Goal: Use online tool/utility: Utilize a website feature to perform a specific function

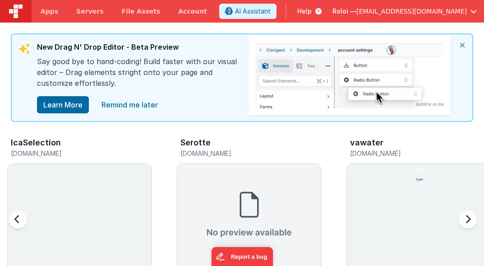
click at [120, 187] on img at bounding box center [79, 235] width 143 height 143
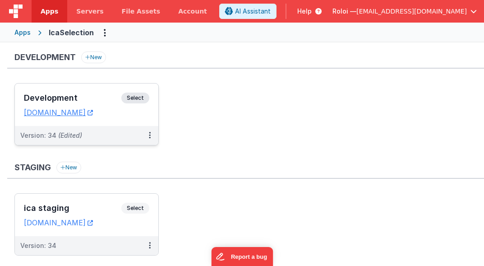
click at [134, 97] on span "Select" at bounding box center [135, 98] width 28 height 11
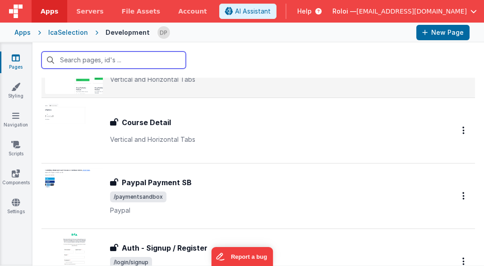
scroll to position [1475, 0]
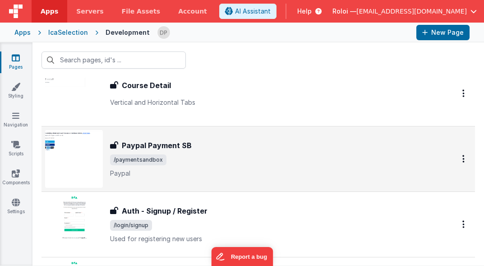
click at [204, 170] on p "Paypal" at bounding box center [272, 173] width 324 height 9
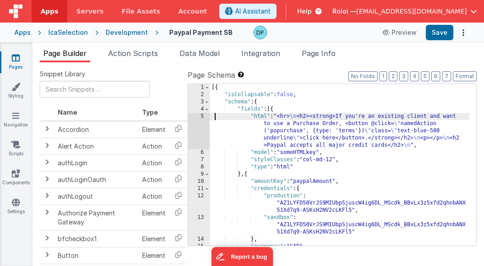
click at [216, 117] on div "[{ "isCollapsable" : false , "schema" : { "fields" : [{ "html" : "<hr> \n <h2><…" at bounding box center [340, 172] width 260 height 176
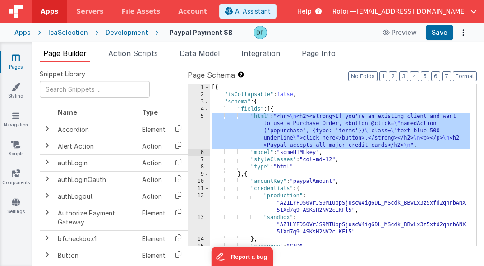
click at [195, 125] on div "5" at bounding box center [199, 131] width 22 height 36
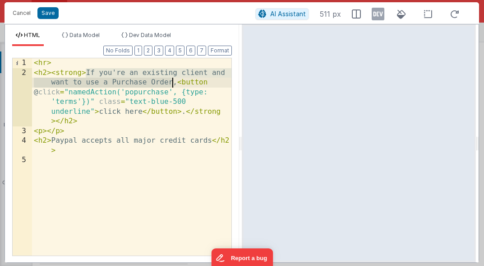
drag, startPoint x: 87, startPoint y: 73, endPoint x: 171, endPoint y: 80, distance: 84.7
click at [171, 80] on div "< hr > < h2 > < strong > If you're an existing client and want to use a Purchas…" at bounding box center [131, 166] width 199 height 217
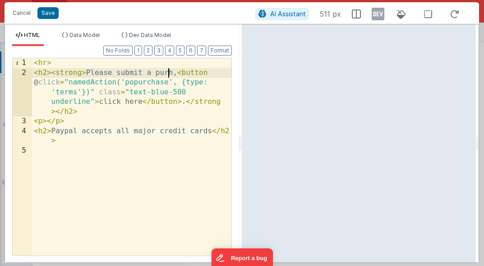
click at [167, 74] on div "< hr > < h2 > < strong > Please submit a purh, < button @ click = "namedAction(…" at bounding box center [131, 166] width 199 height 217
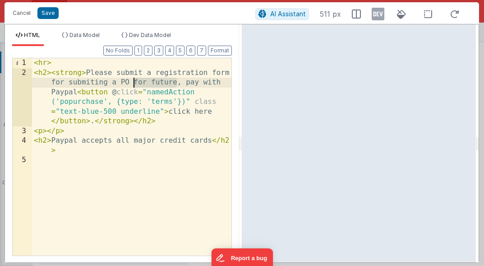
drag, startPoint x: 177, startPoint y: 82, endPoint x: 134, endPoint y: 83, distance: 43.4
click at [134, 83] on div "< hr > < h2 > < strong > Please submit a registration form for submiting a PO f…" at bounding box center [131, 166] width 199 height 217
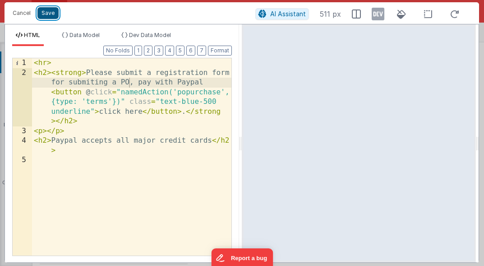
click at [51, 11] on button "Save" at bounding box center [47, 13] width 21 height 12
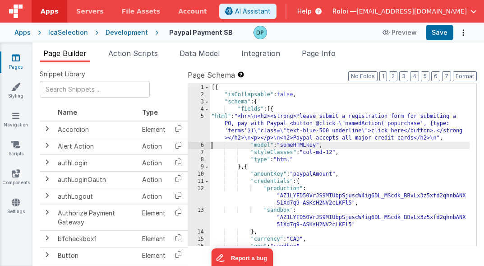
click at [200, 125] on div "5" at bounding box center [199, 127] width 22 height 29
click at [193, 117] on div "5" at bounding box center [199, 127] width 22 height 29
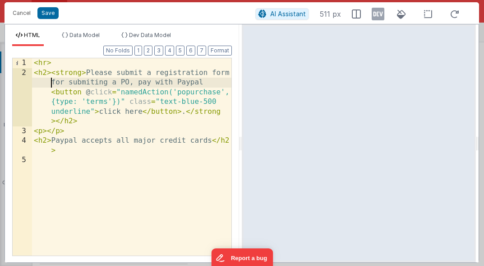
click at [40, 83] on div "< hr > < h2 > < strong > Please submit a registration form for submiting a PO, …" at bounding box center [131, 166] width 199 height 217
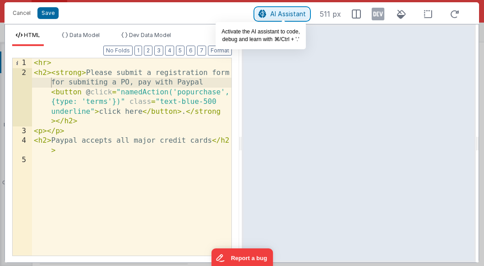
click at [289, 14] on span "AI Assistant" at bounding box center [288, 14] width 36 height 8
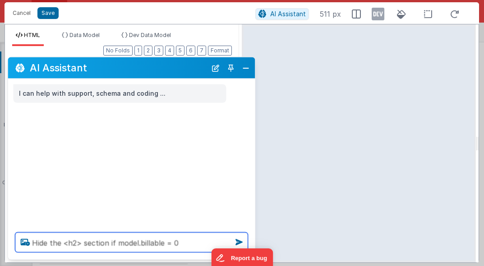
type textarea "Hide the <h2> section if model.billable = 0"
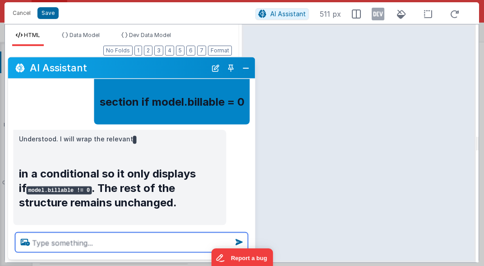
scroll to position [67, 0]
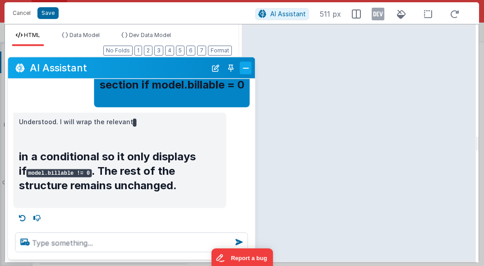
click at [245, 65] on button "Close" at bounding box center [246, 67] width 12 height 13
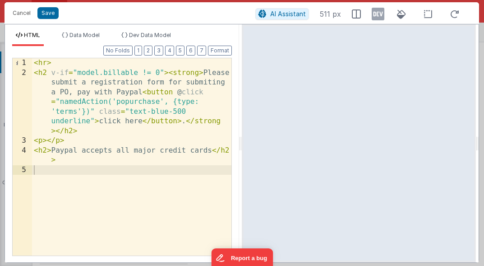
scroll to position [69, 0]
click at [52, 12] on button "Save" at bounding box center [47, 13] width 21 height 12
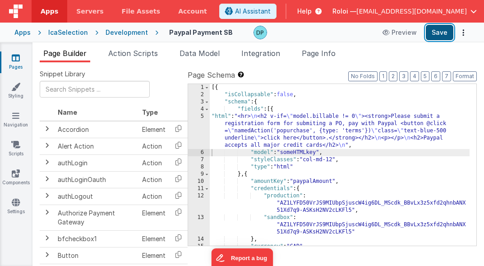
click at [383, 31] on button "Save" at bounding box center [440, 32] width 28 height 15
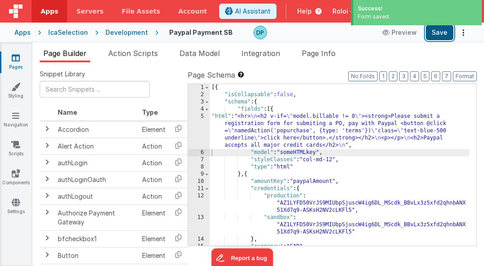
click at [383, 32] on button "Save" at bounding box center [440, 32] width 28 height 15
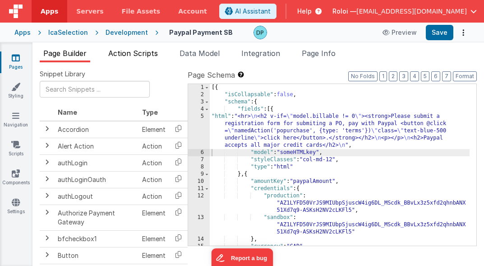
click at [128, 52] on span "Action Scripts" at bounding box center [133, 53] width 50 height 9
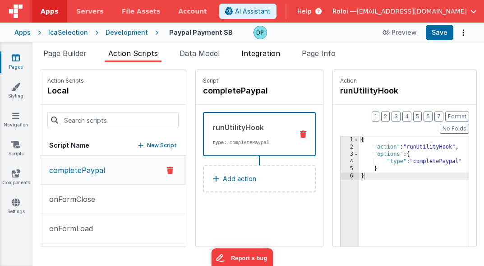
click at [270, 49] on span "Integration" at bounding box center [260, 53] width 39 height 9
